Goal: Information Seeking & Learning: Learn about a topic

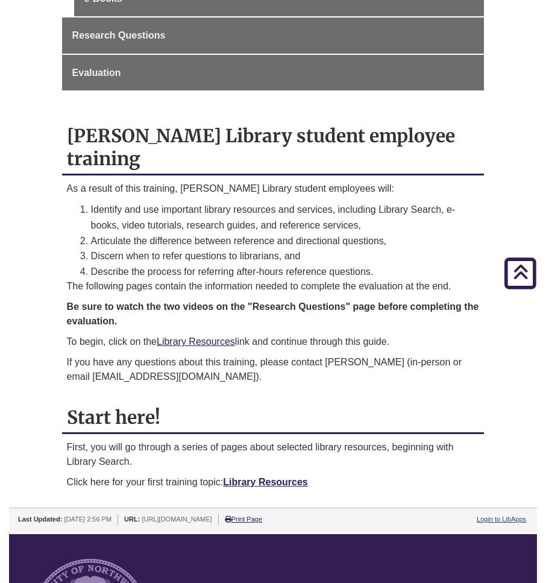
scroll to position [482, 0]
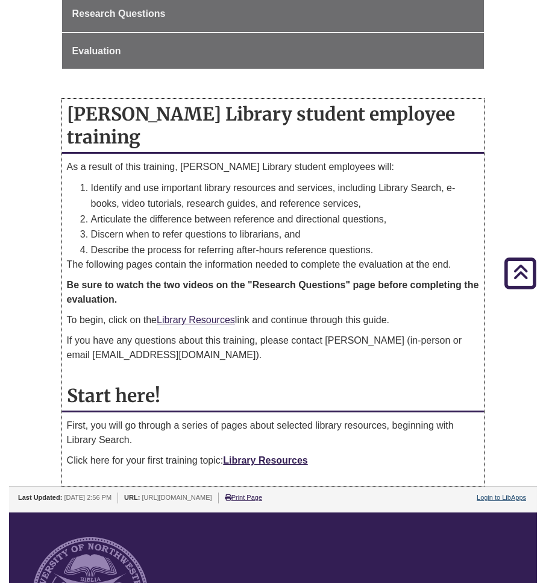
click at [284, 453] on p "Click here for your first training topic: Library Resources" at bounding box center [273, 460] width 413 height 14
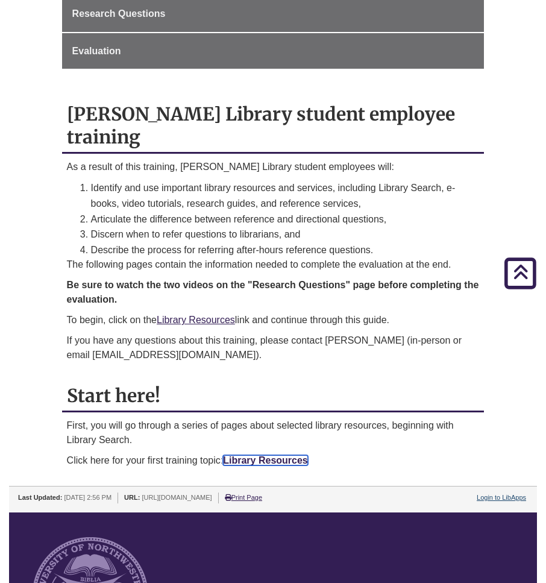
click at [283, 455] on link "Library Resources" at bounding box center [265, 460] width 85 height 10
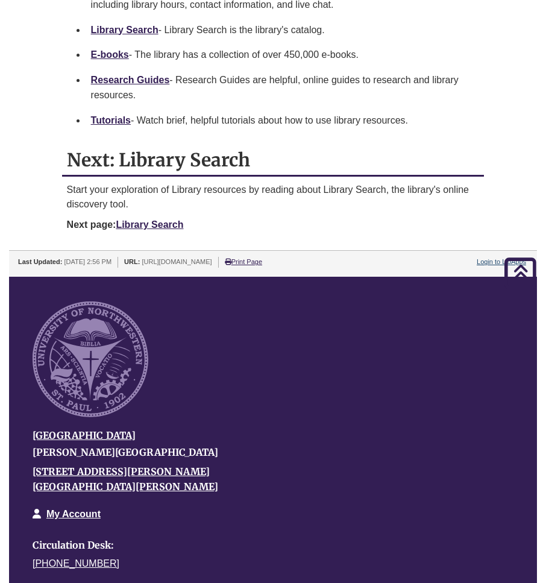
scroll to position [603, 0]
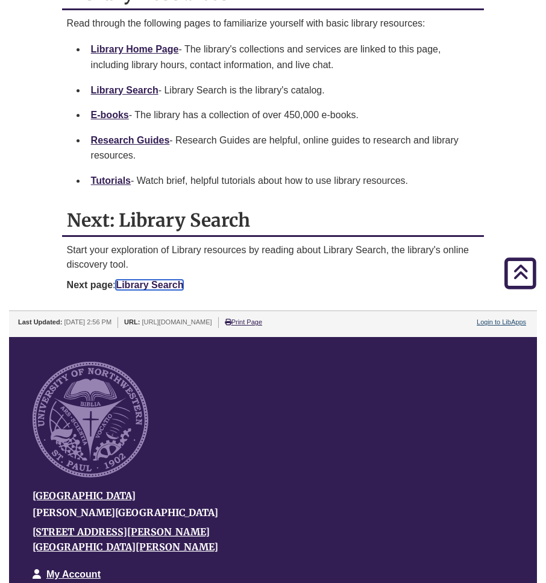
click at [139, 284] on link "Library Search" at bounding box center [150, 285] width 68 height 10
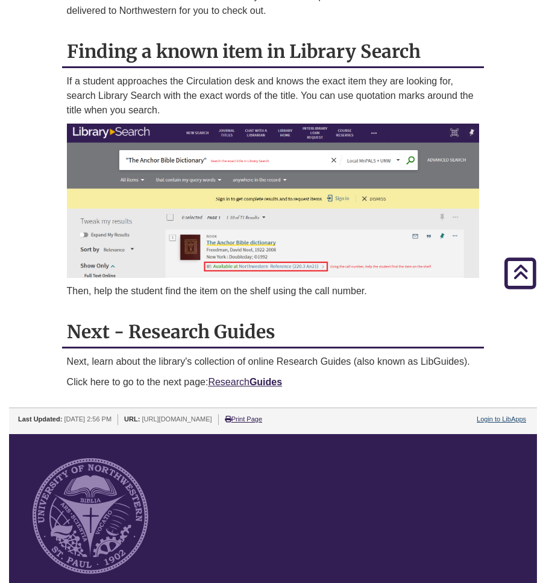
scroll to position [723, 0]
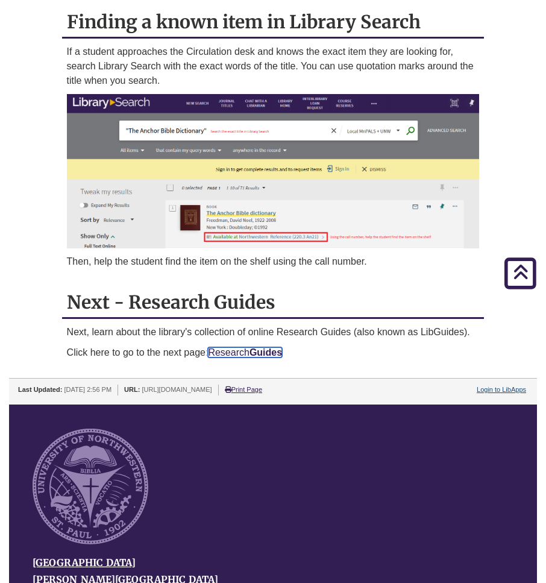
click at [258, 353] on strong "Guides" at bounding box center [266, 352] width 33 height 10
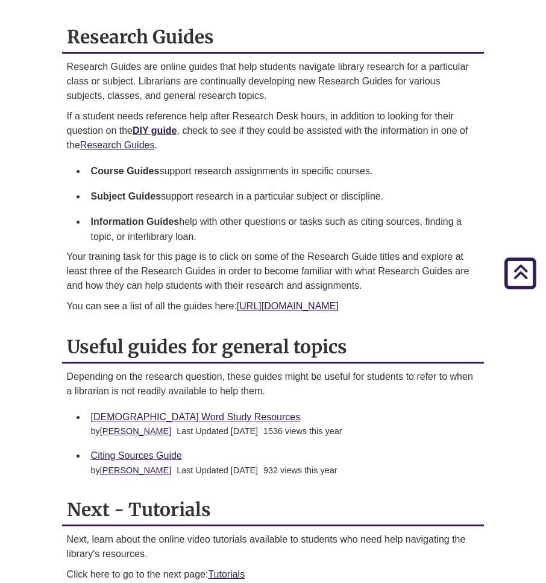
scroll to position [663, 0]
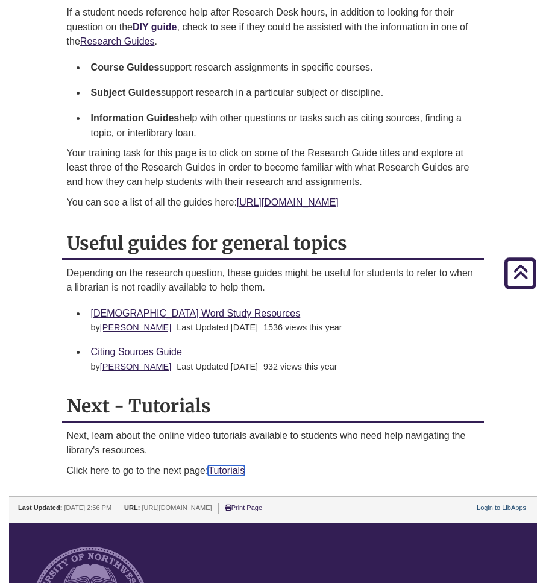
click at [231, 475] on link "Tutorials" at bounding box center [226, 470] width 37 height 10
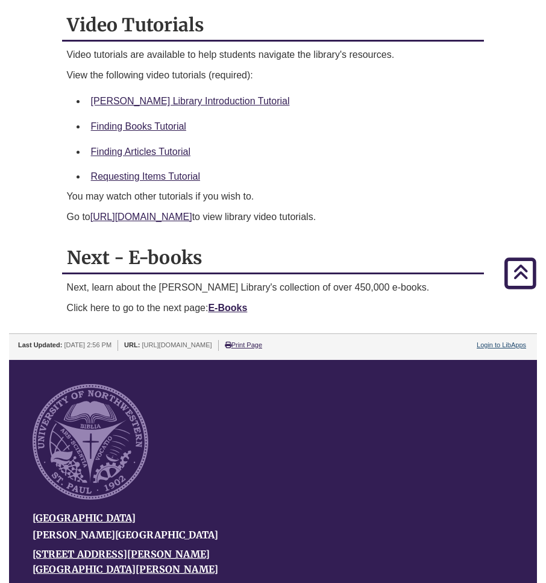
scroll to position [603, 0]
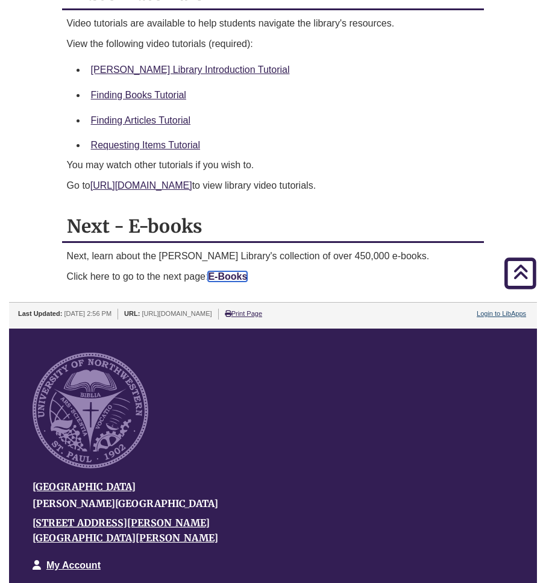
click at [216, 277] on strong "E-Books" at bounding box center [227, 276] width 39 height 10
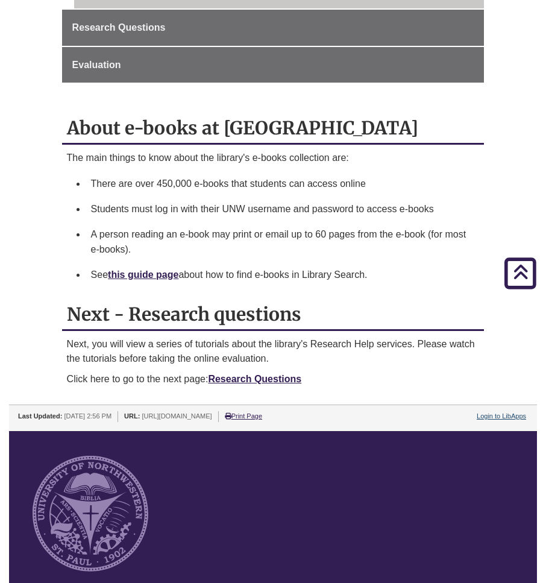
scroll to position [482, 0]
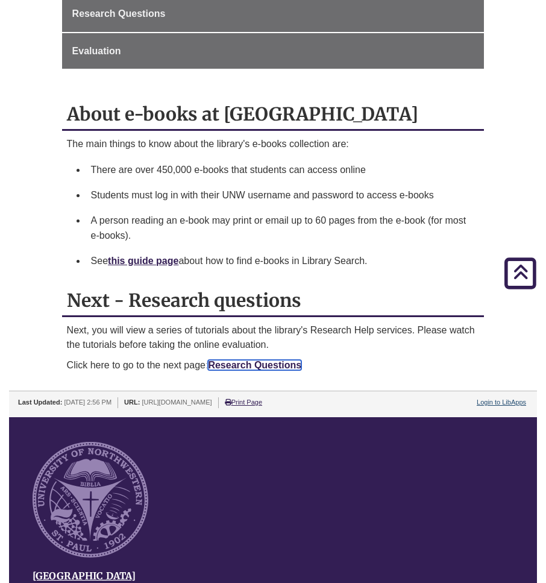
click at [267, 367] on link "Research Questions" at bounding box center [254, 365] width 93 height 10
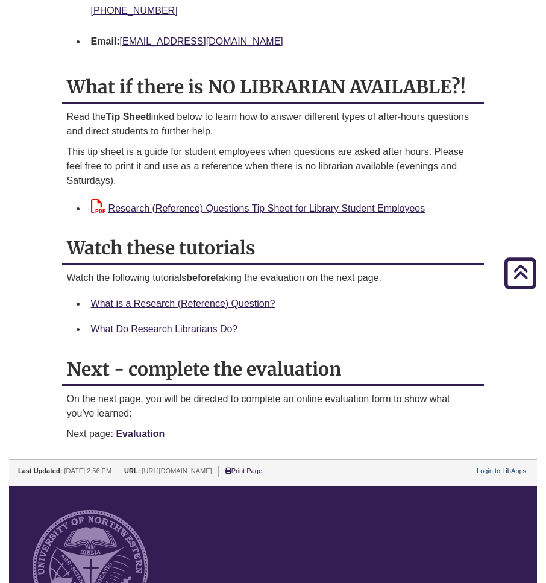
scroll to position [1748, 0]
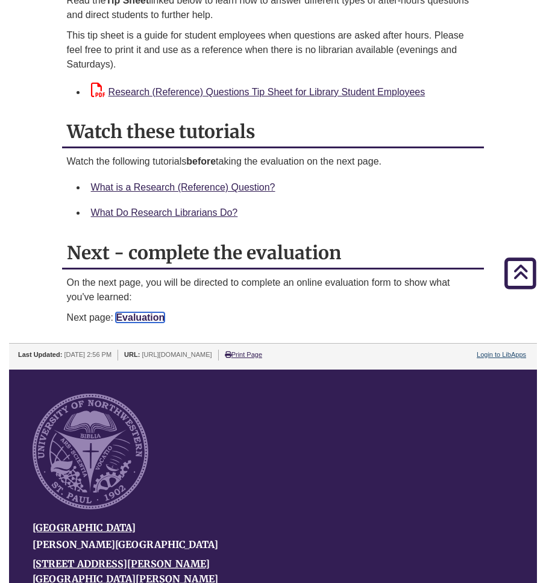
click at [157, 319] on link "Evaluation" at bounding box center [140, 317] width 49 height 10
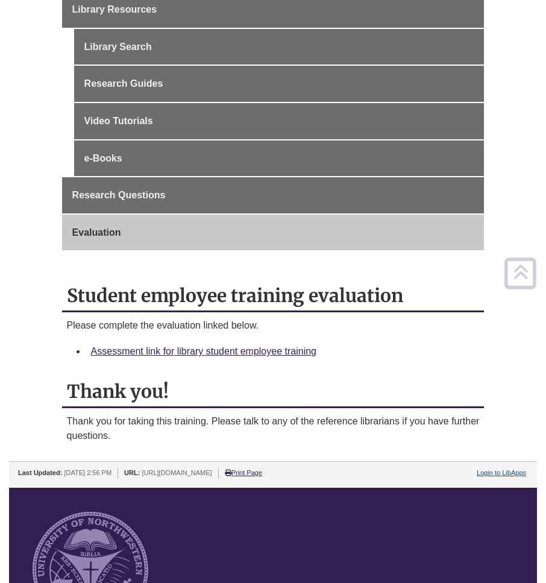
scroll to position [301, 0]
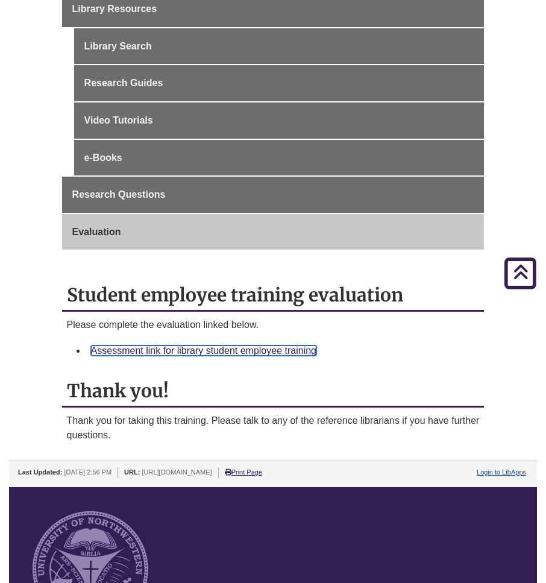
click at [288, 348] on link "Assessment link for library student employee training" at bounding box center [203, 350] width 225 height 10
